Goal: Information Seeking & Learning: Learn about a topic

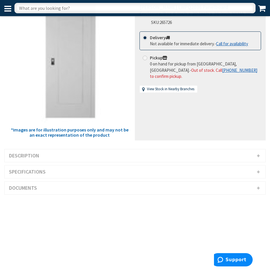
scroll to position [58, 0]
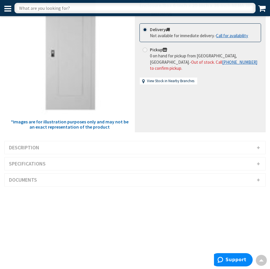
type input "[PERSON_NAME][STREET_ADDRESS]"
click at [91, 141] on h3 "Description" at bounding box center [135, 147] width 261 height 13
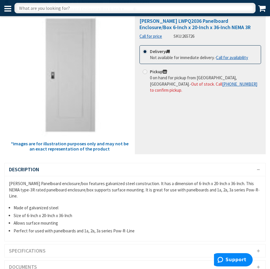
scroll to position [87, 0]
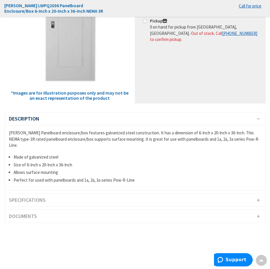
click at [89, 194] on h3 "Specifications" at bounding box center [135, 200] width 261 height 13
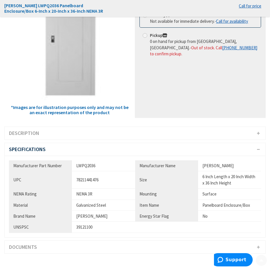
scroll to position [144, 0]
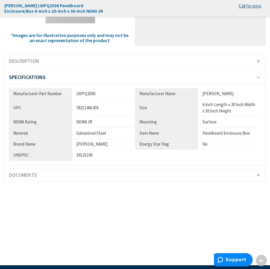
click at [122, 171] on h3 "Documents" at bounding box center [135, 175] width 261 height 13
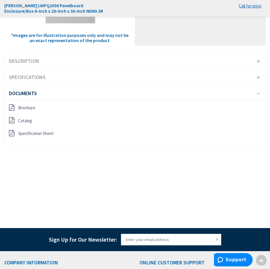
click at [80, 87] on h3 "Documents" at bounding box center [135, 93] width 261 height 13
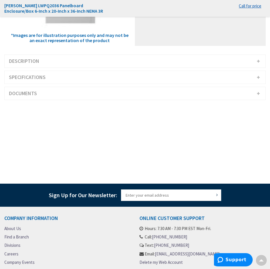
click at [80, 71] on h3 "Specifications" at bounding box center [135, 77] width 261 height 13
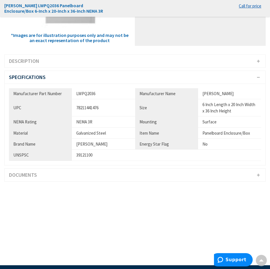
click at [79, 171] on h3 "Documents" at bounding box center [135, 175] width 261 height 13
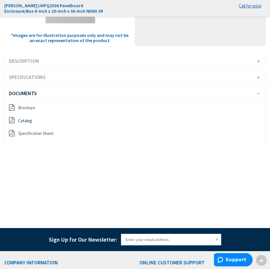
click at [24, 118] on span "Catalog" at bounding box center [25, 120] width 14 height 5
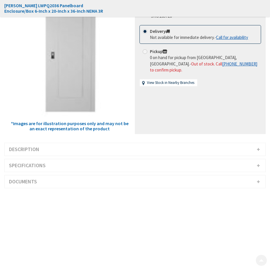
scroll to position [115, 0]
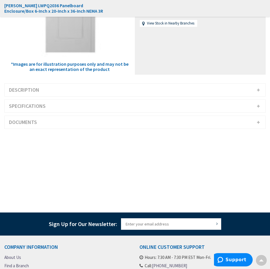
click at [56, 85] on h3 "Description" at bounding box center [135, 90] width 261 height 13
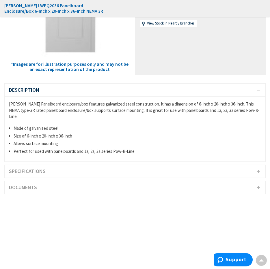
click at [58, 165] on h3 "Specifications" at bounding box center [135, 171] width 261 height 13
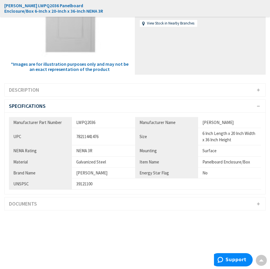
click at [86, 198] on h3 "Documents" at bounding box center [135, 204] width 261 height 13
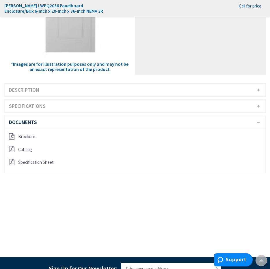
click at [39, 117] on h3 "Documents" at bounding box center [135, 122] width 261 height 13
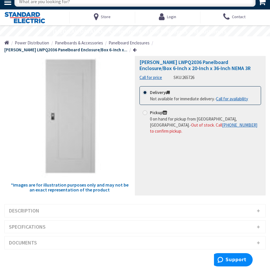
scroll to position [0, 0]
